Goal: Transaction & Acquisition: Purchase product/service

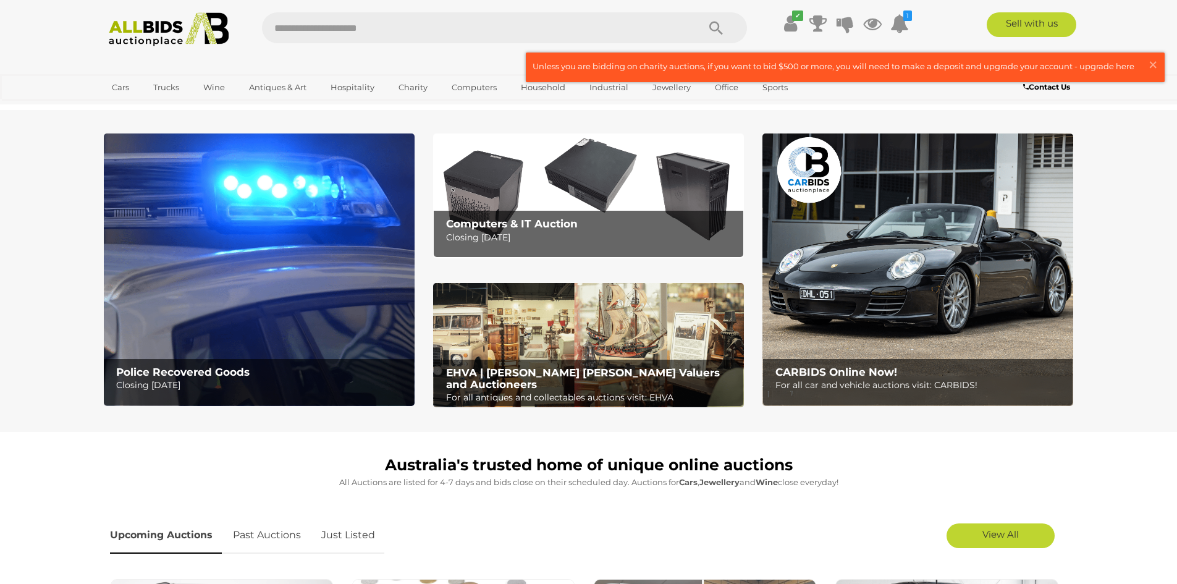
click at [218, 250] on img at bounding box center [259, 269] width 311 height 273
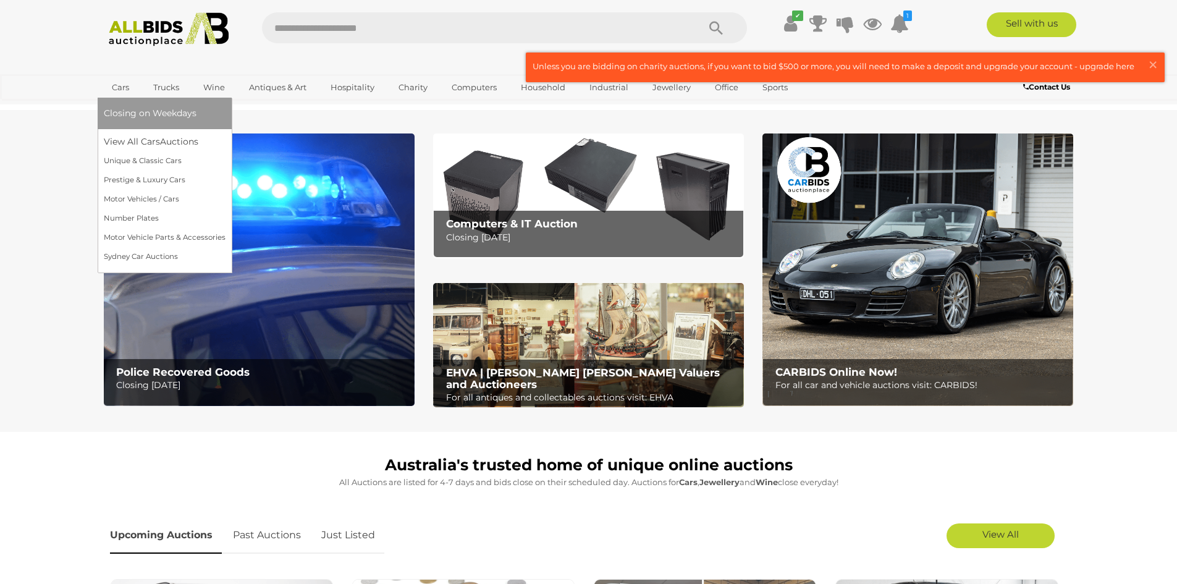
click at [104, 88] on link "Cars" at bounding box center [120, 87] width 33 height 20
click at [122, 89] on link "Cars" at bounding box center [120, 87] width 33 height 20
click at [136, 146] on link "View All Cars Auctions" at bounding box center [165, 141] width 122 height 19
